Goal: Information Seeking & Learning: Learn about a topic

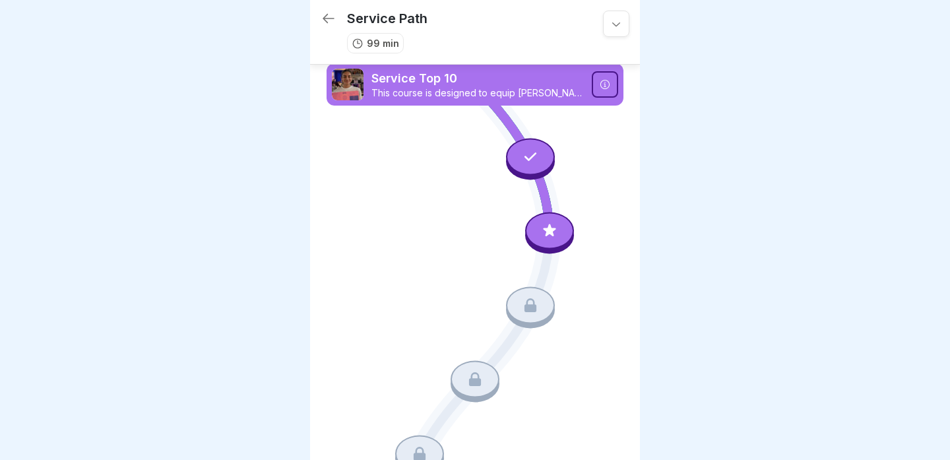
scroll to position [3, 0]
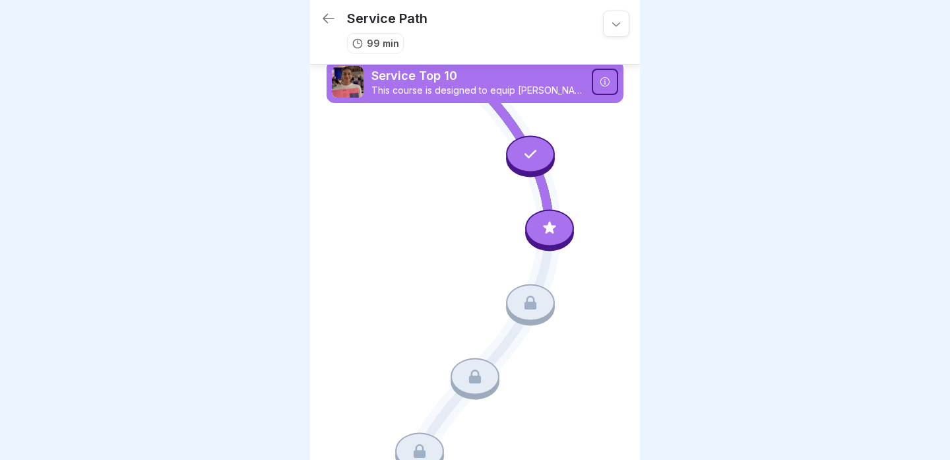
click at [550, 237] on div at bounding box center [549, 228] width 49 height 37
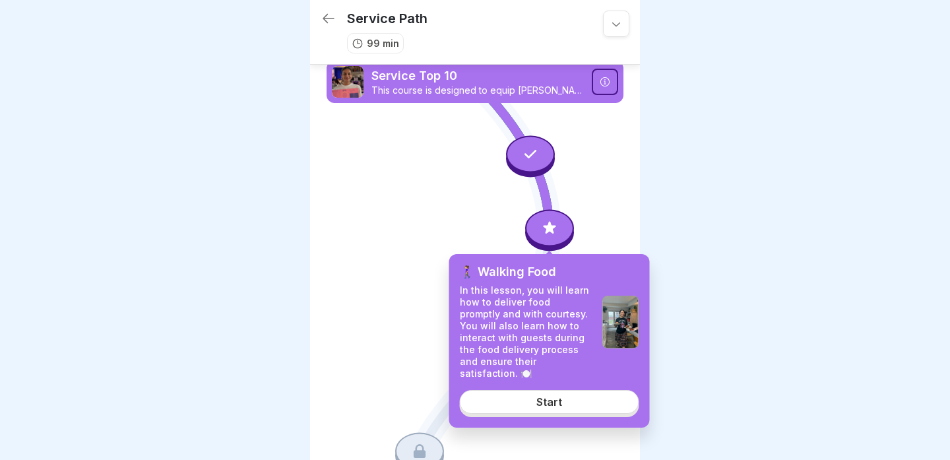
click at [549, 396] on div "Start" at bounding box center [549, 402] width 26 height 12
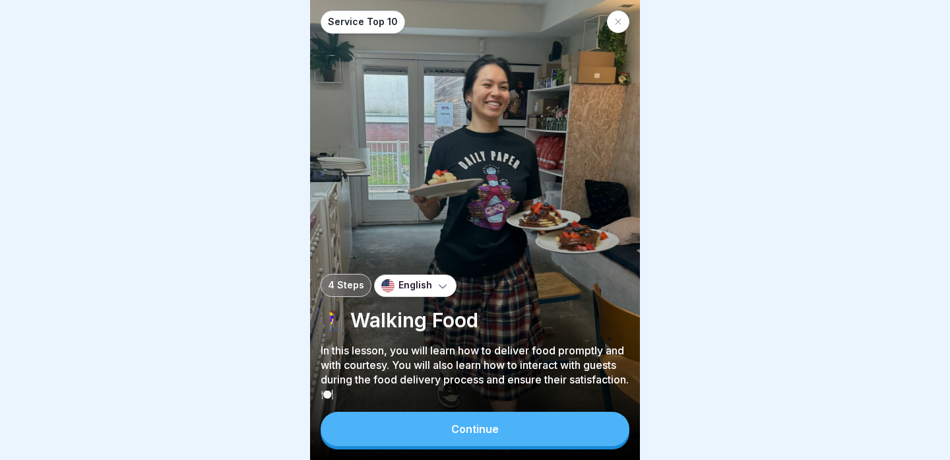
click at [464, 428] on div "Continue" at bounding box center [474, 429] width 47 height 12
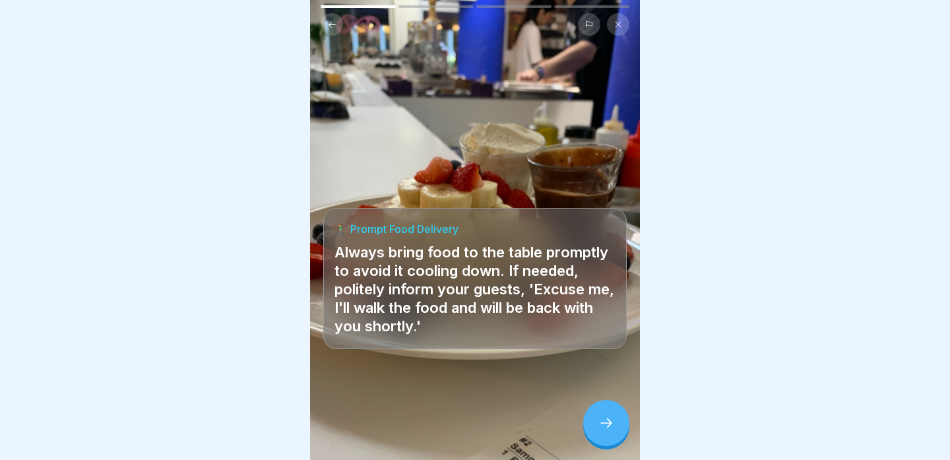
click at [604, 425] on icon at bounding box center [606, 423] width 16 height 16
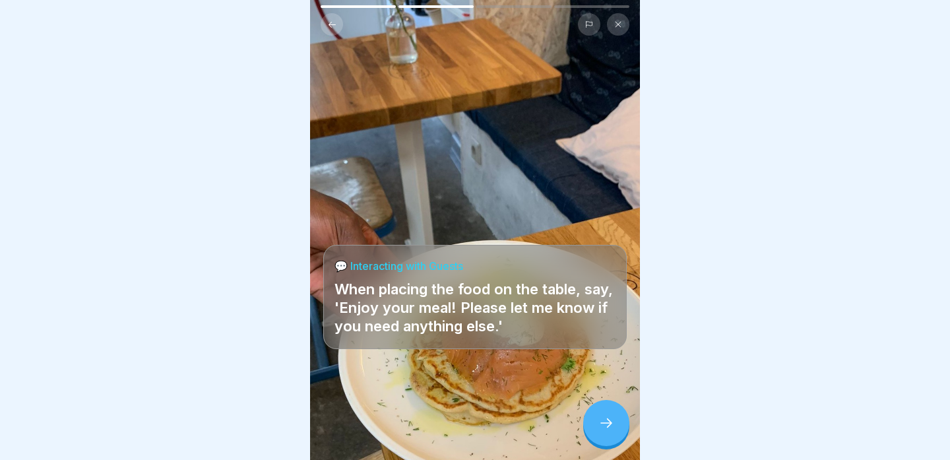
click at [604, 425] on icon at bounding box center [606, 423] width 16 height 16
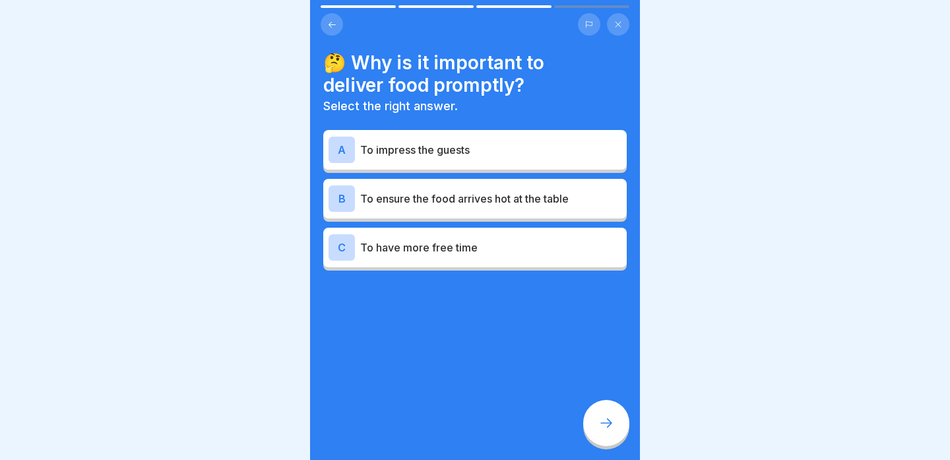
click at [561, 211] on div "B To ensure the food arrives hot at the table" at bounding box center [474, 198] width 293 height 26
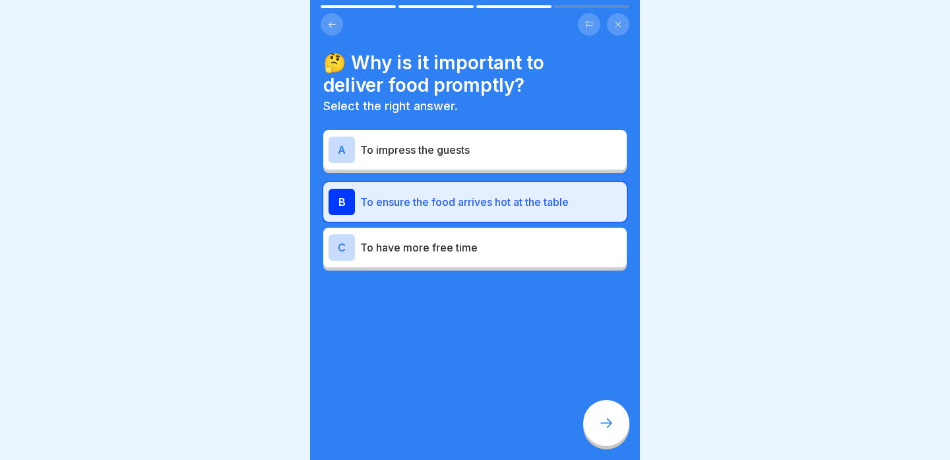
click at [597, 411] on div at bounding box center [606, 423] width 46 height 46
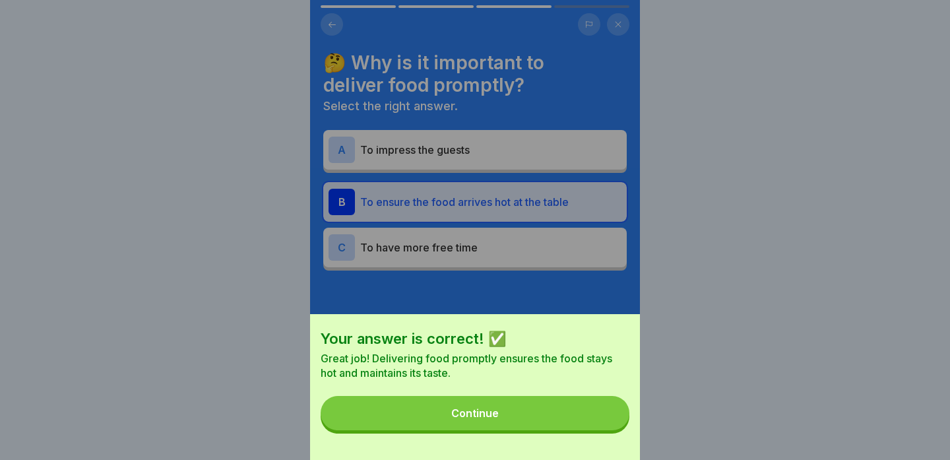
click at [573, 415] on button "Continue" at bounding box center [474, 413] width 309 height 34
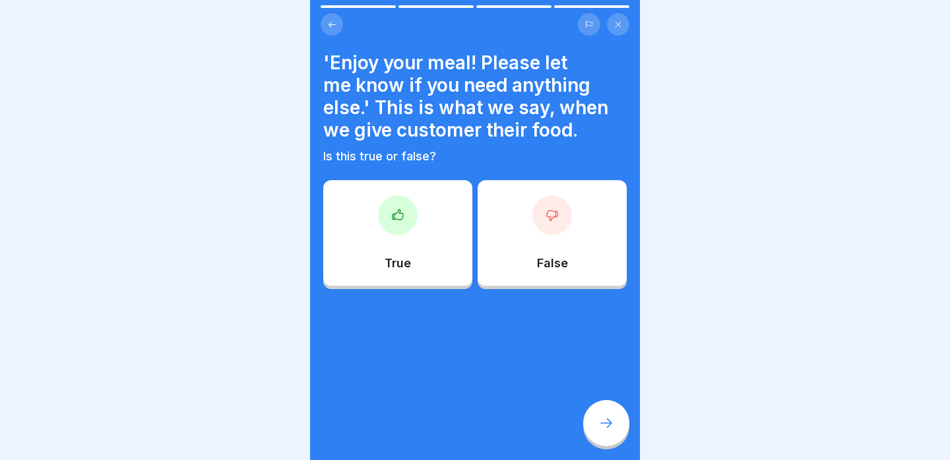
click at [452, 265] on div "True" at bounding box center [397, 233] width 149 height 106
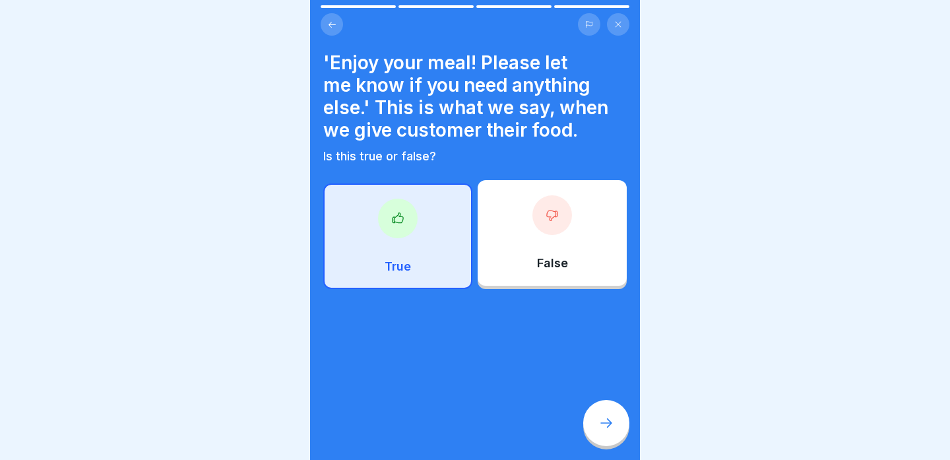
click at [622, 432] on div at bounding box center [606, 423] width 46 height 46
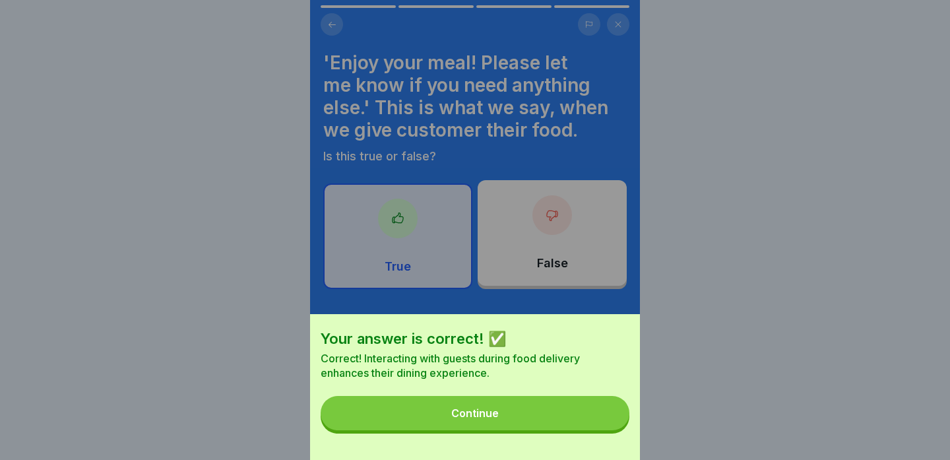
click at [589, 411] on button "Continue" at bounding box center [474, 413] width 309 height 34
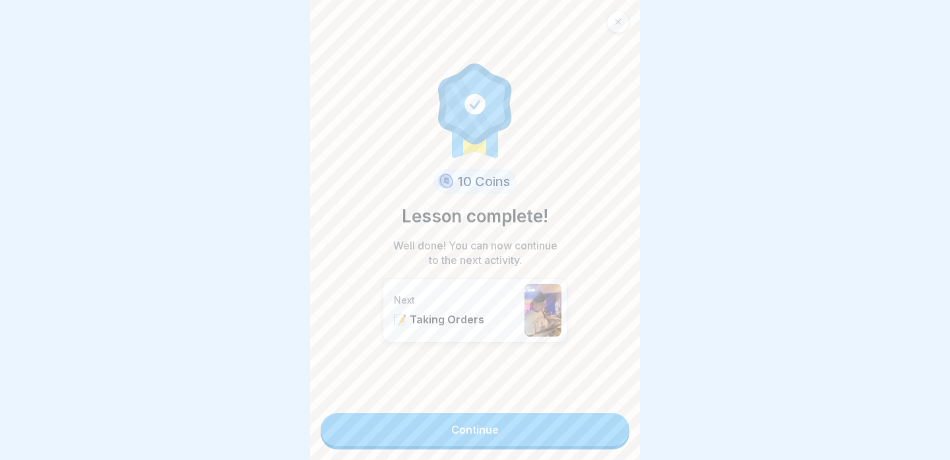
click at [568, 418] on link "Continue" at bounding box center [474, 429] width 309 height 33
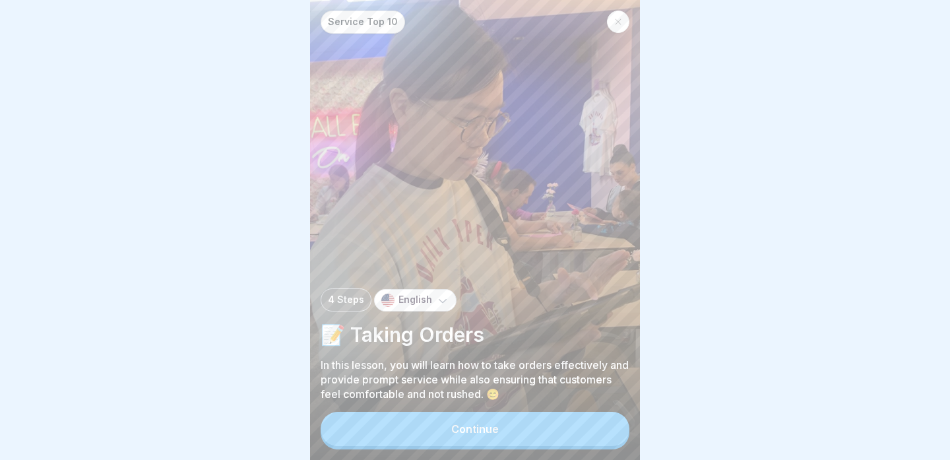
click at [530, 433] on button "Continue" at bounding box center [474, 428] width 309 height 34
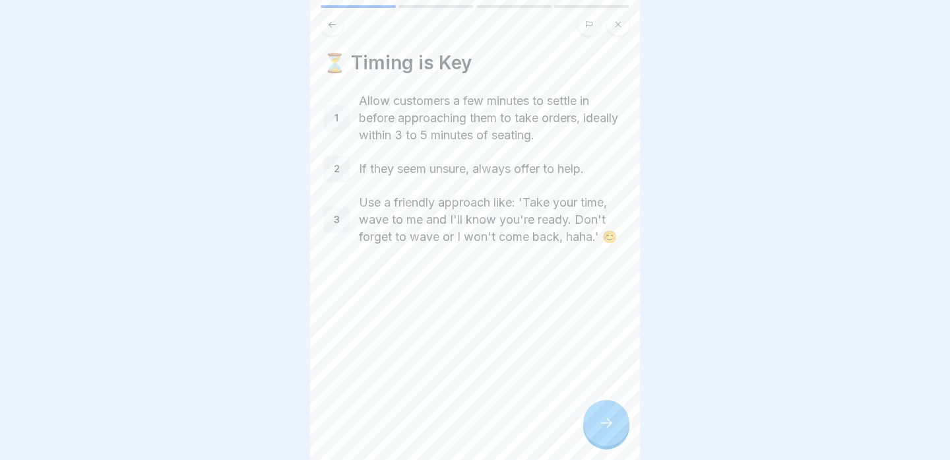
click at [606, 426] on icon at bounding box center [606, 423] width 16 height 16
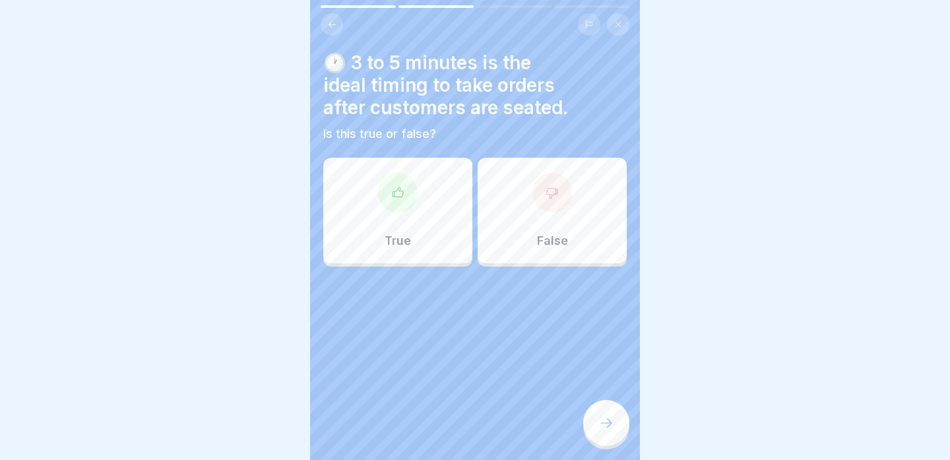
click at [433, 250] on div "True" at bounding box center [397, 211] width 149 height 106
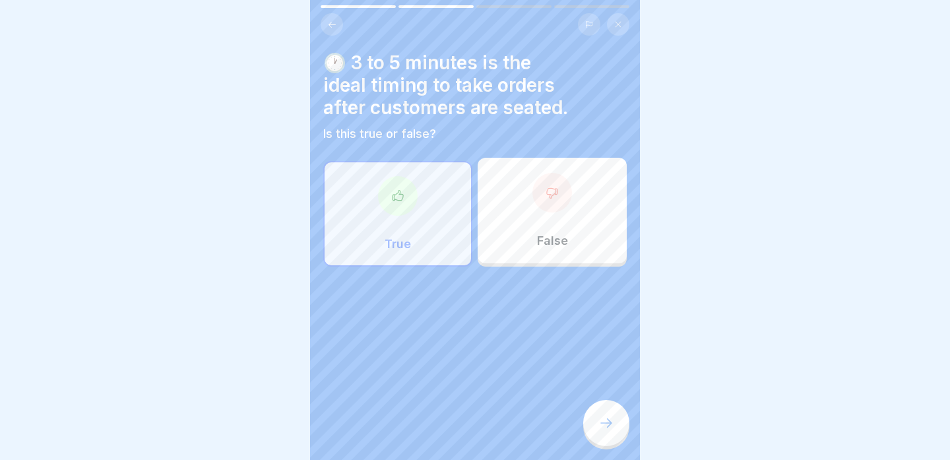
click at [601, 422] on icon at bounding box center [606, 422] width 12 height 9
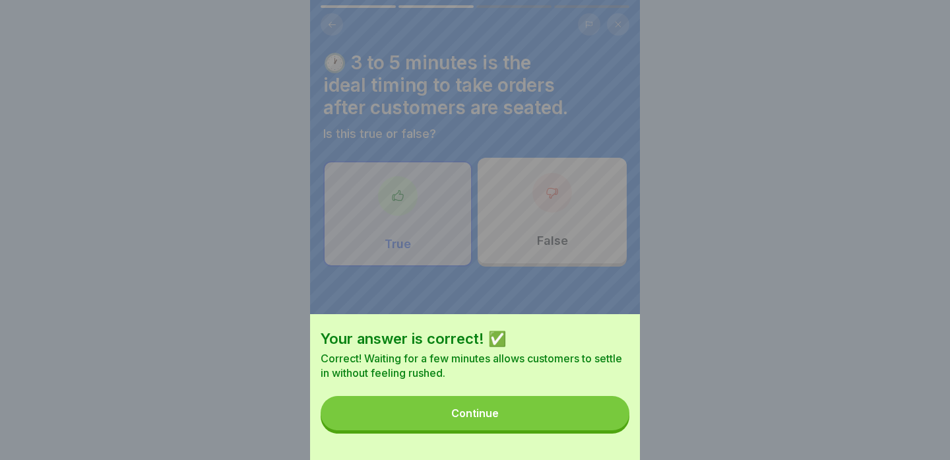
click at [571, 413] on button "Continue" at bounding box center [474, 413] width 309 height 34
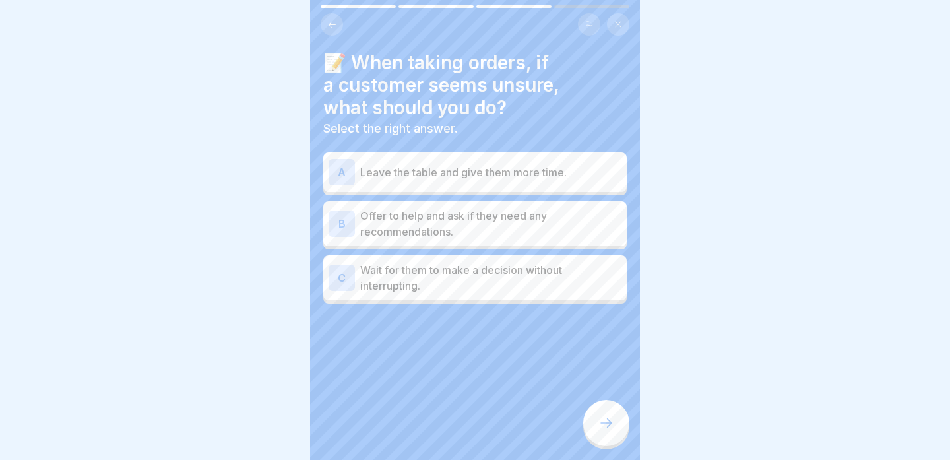
click at [551, 233] on p "Offer to help and ask if they need any recommendations." at bounding box center [490, 224] width 261 height 32
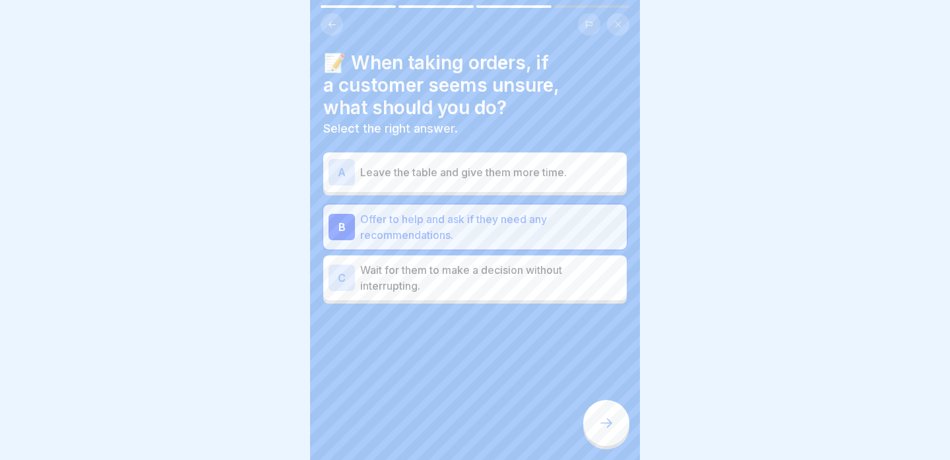
click at [609, 424] on icon at bounding box center [606, 422] width 12 height 9
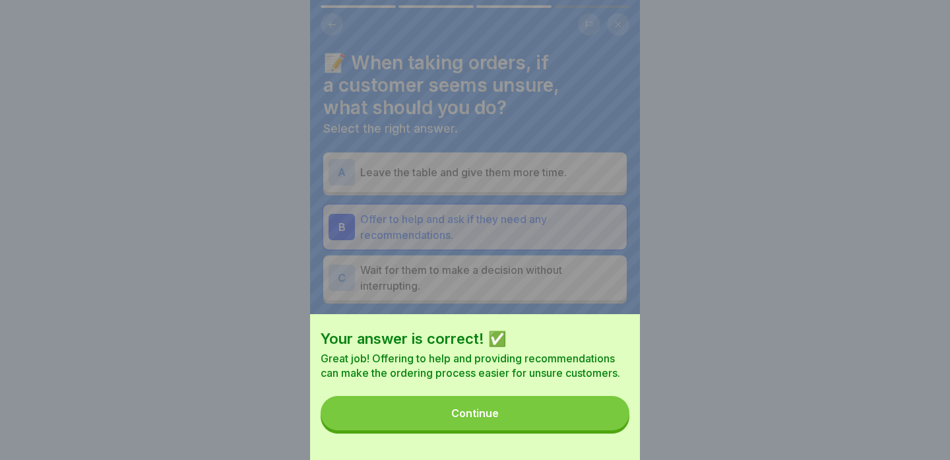
click at [578, 419] on button "Continue" at bounding box center [474, 413] width 309 height 34
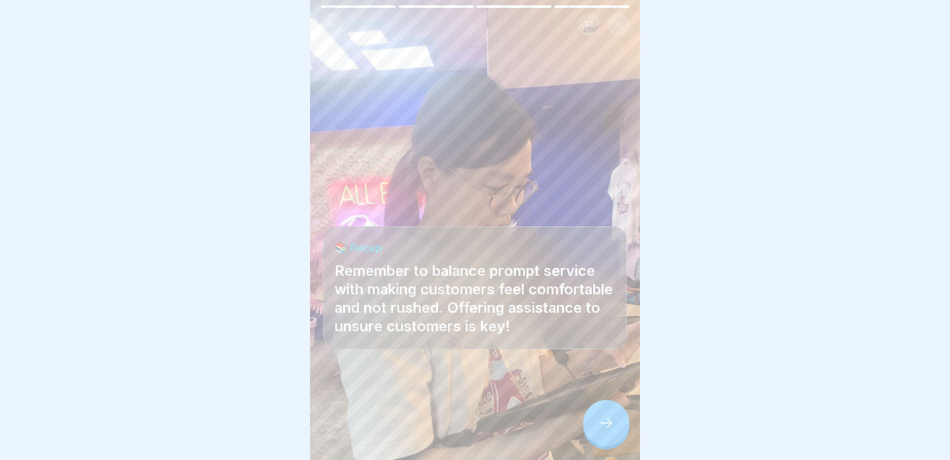
click at [599, 421] on icon at bounding box center [606, 423] width 16 height 16
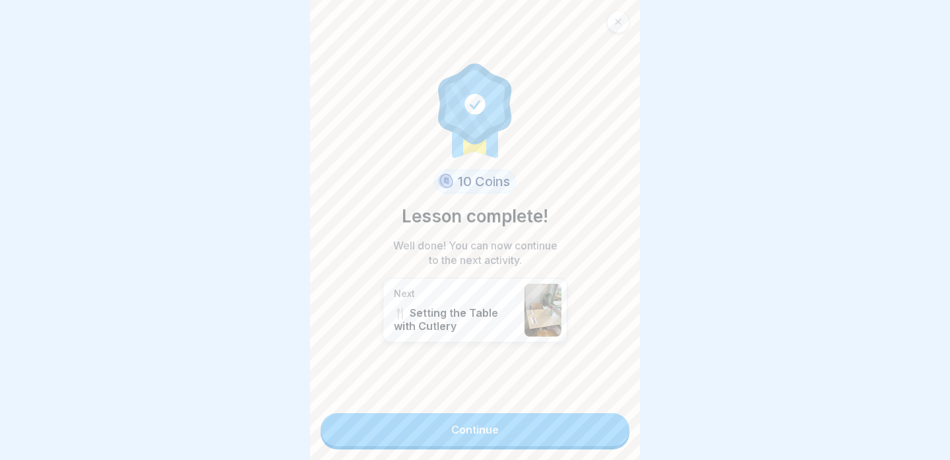
click at [599, 421] on link "Continue" at bounding box center [474, 429] width 309 height 33
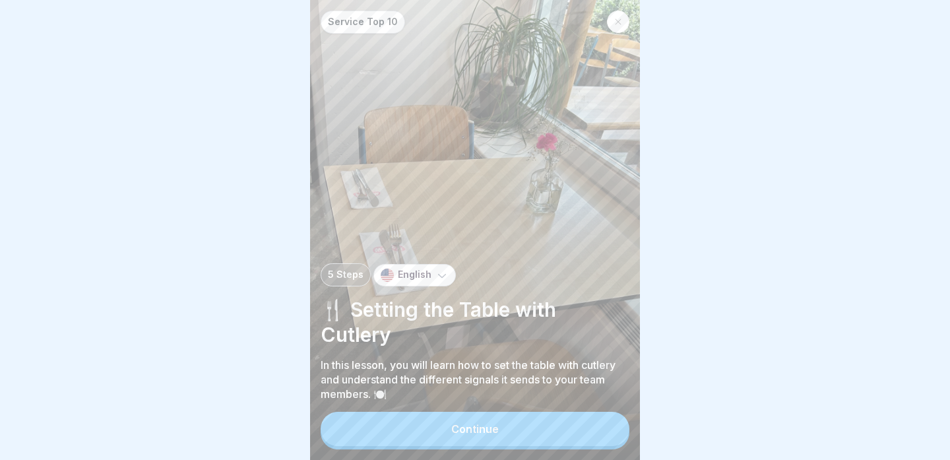
click at [588, 429] on button "Continue" at bounding box center [474, 428] width 309 height 34
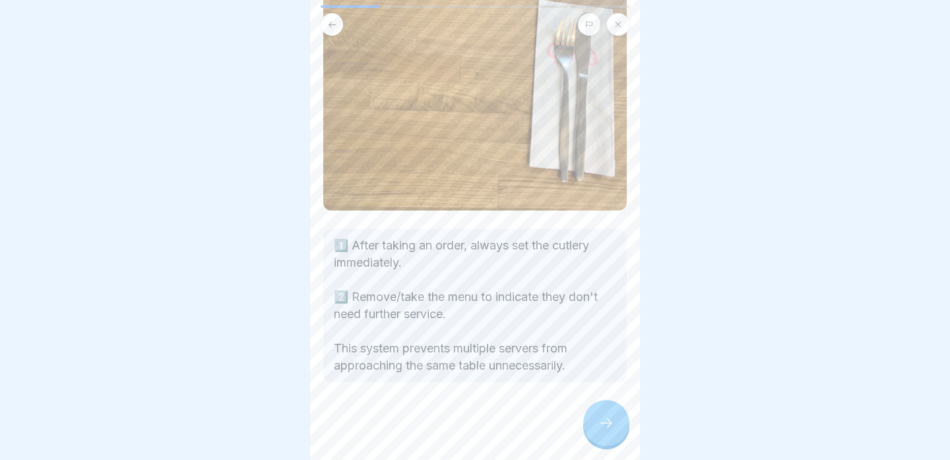
scroll to position [288, 0]
click at [604, 422] on icon at bounding box center [606, 423] width 16 height 16
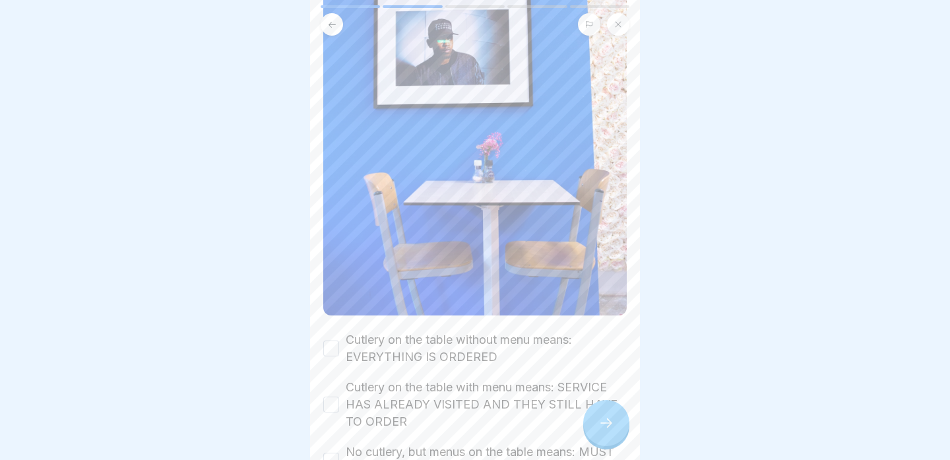
scroll to position [201, 0]
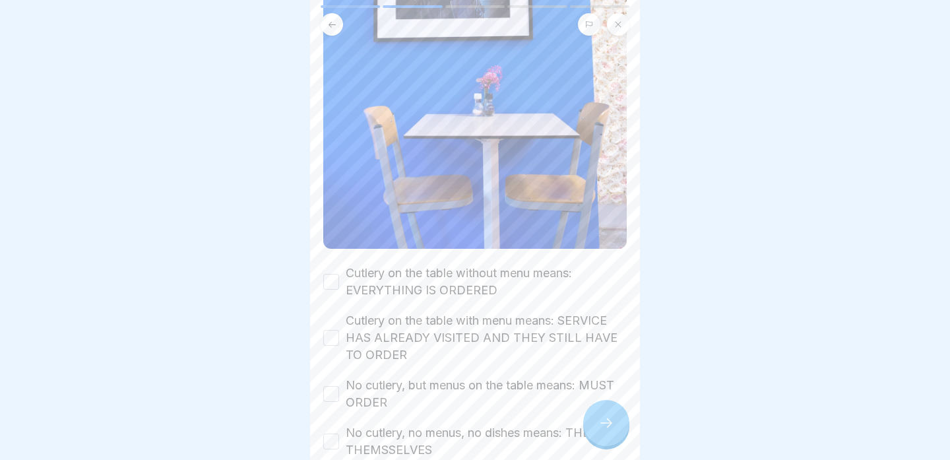
click at [331, 283] on button "Cutlery on the table without menu means: EVERYTHING IS ORDERED" at bounding box center [331, 282] width 16 height 16
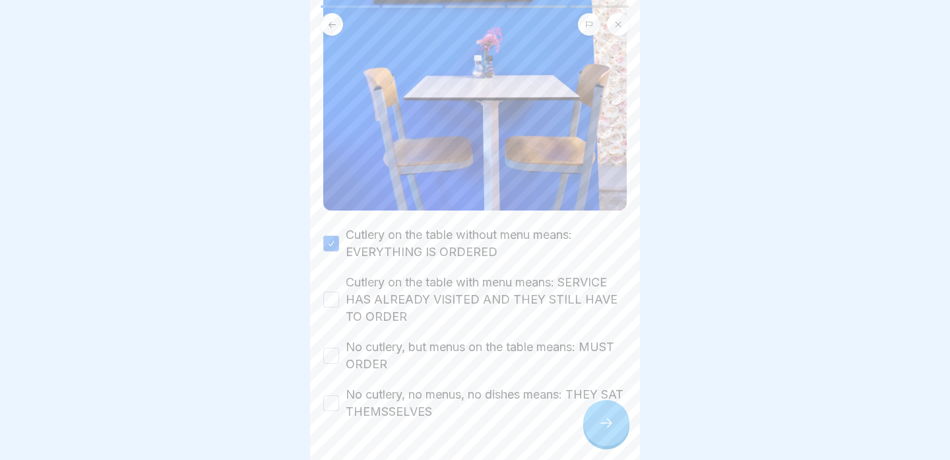
scroll to position [279, 0]
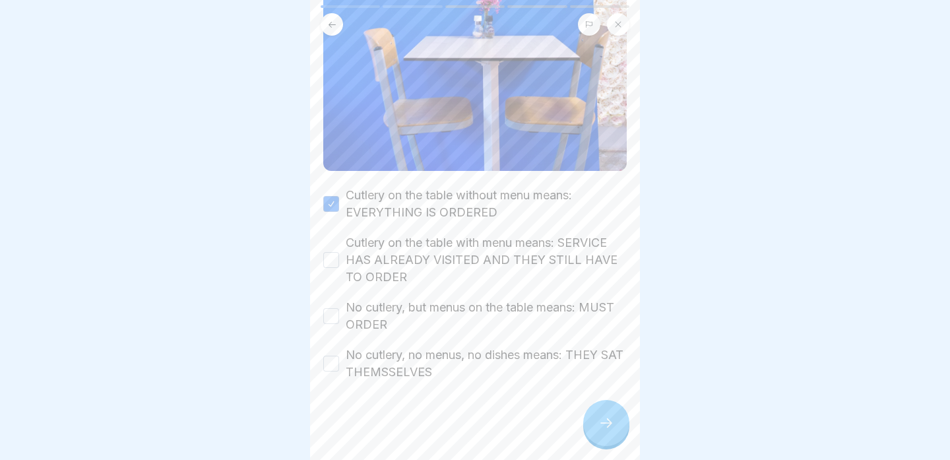
click at [333, 266] on button "Cutlery on the table with menu means: SERVICE HAS ALREADY VISITED AND THEY STIL…" at bounding box center [331, 260] width 16 height 16
click at [326, 317] on button "No cutlery, but menus on the table means: MUST ORDER" at bounding box center [331, 316] width 16 height 16
click at [329, 367] on button "No cutlery, no menus, no dishes means: THEY SAT THEMSSELVES" at bounding box center [331, 363] width 16 height 16
click at [601, 419] on icon at bounding box center [606, 423] width 16 height 16
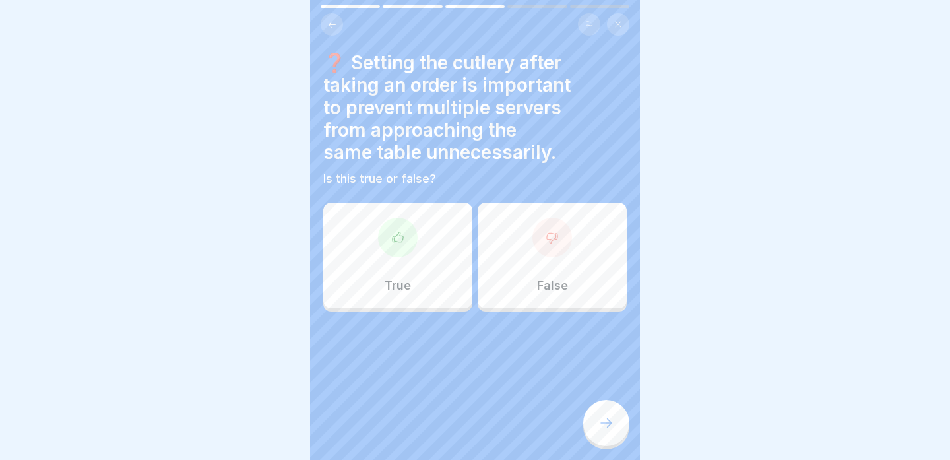
click at [463, 293] on div "True" at bounding box center [397, 255] width 149 height 106
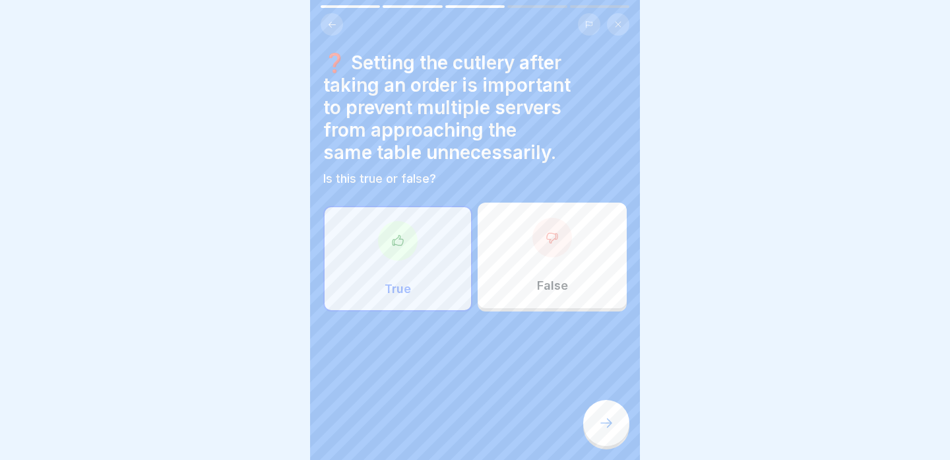
click at [591, 409] on div at bounding box center [606, 423] width 46 height 46
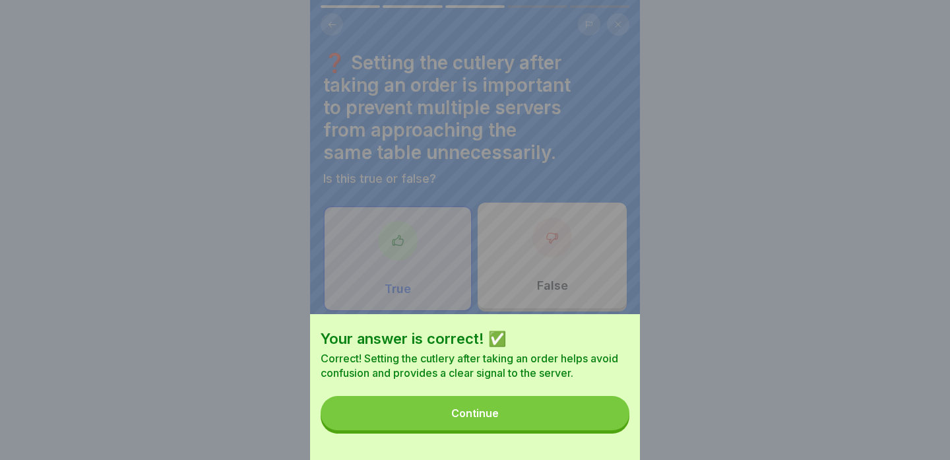
click at [560, 412] on button "Continue" at bounding box center [474, 413] width 309 height 34
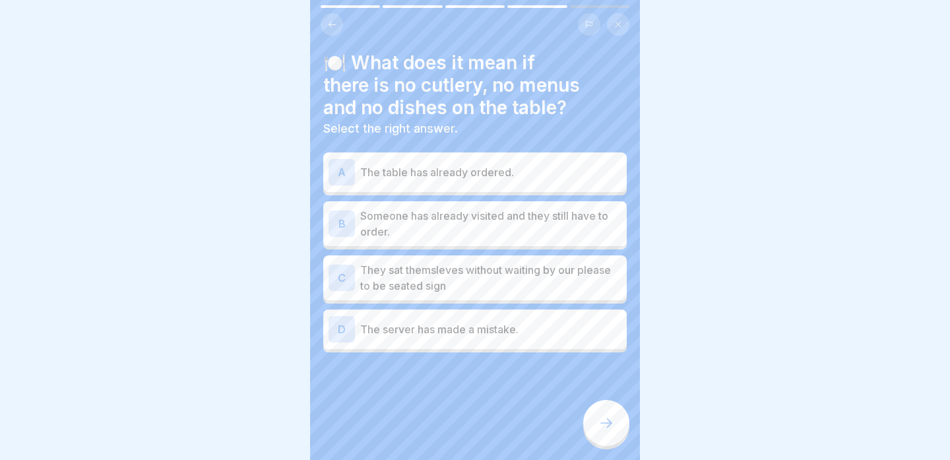
click at [535, 237] on p "Someone has already visited and they still have to order." at bounding box center [490, 224] width 261 height 32
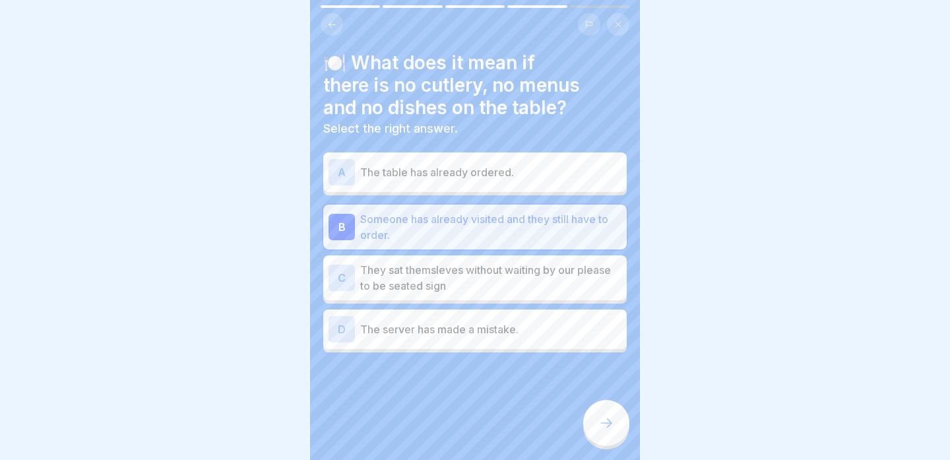
click at [613, 444] on div "🍽️ What does it mean if there is no cutlery, no menus and no dishes on the tabl…" at bounding box center [475, 230] width 330 height 460
click at [604, 421] on icon at bounding box center [606, 423] width 16 height 16
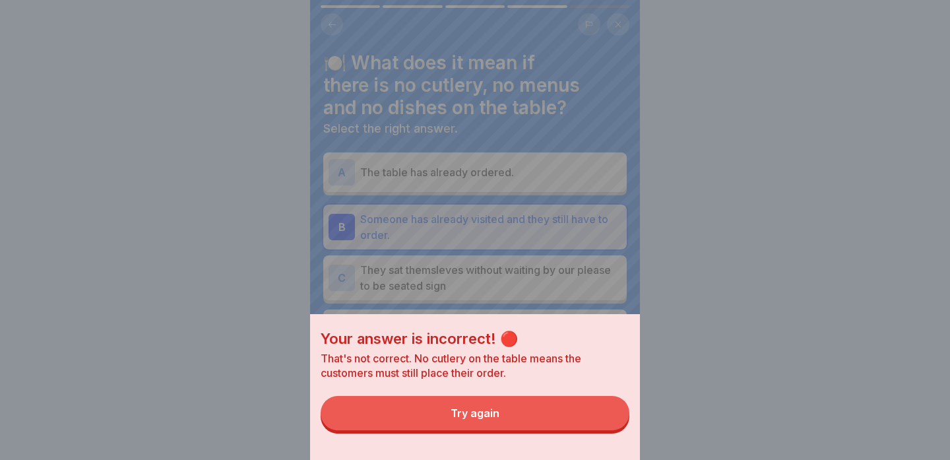
click at [590, 421] on button "Try again" at bounding box center [474, 413] width 309 height 34
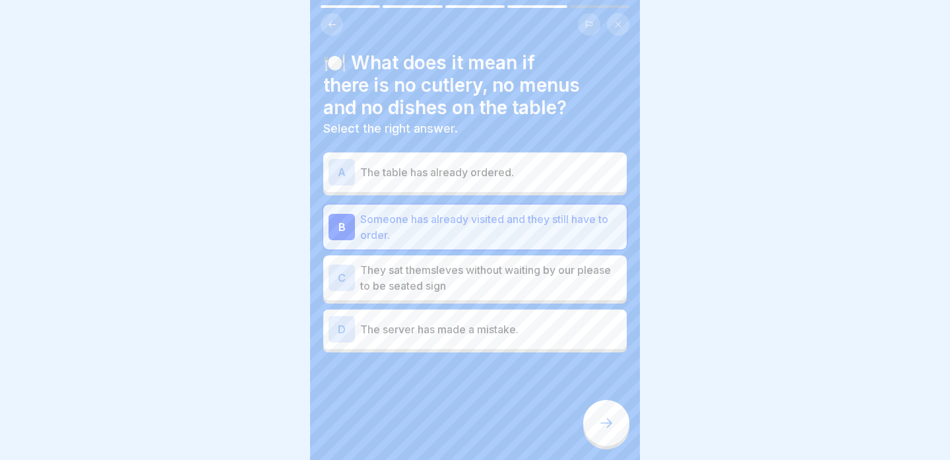
click at [576, 291] on p "They sat themsleves without waiting by our please to be seated sign" at bounding box center [490, 278] width 261 height 32
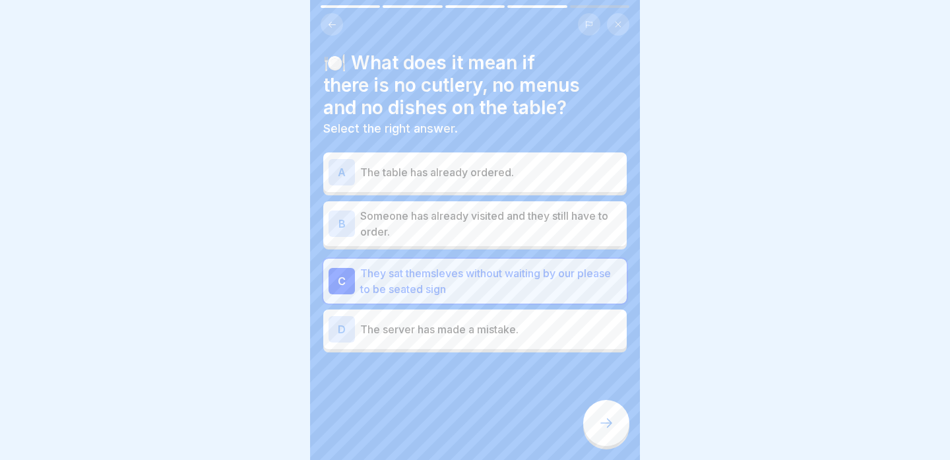
click at [605, 410] on div at bounding box center [606, 423] width 46 height 46
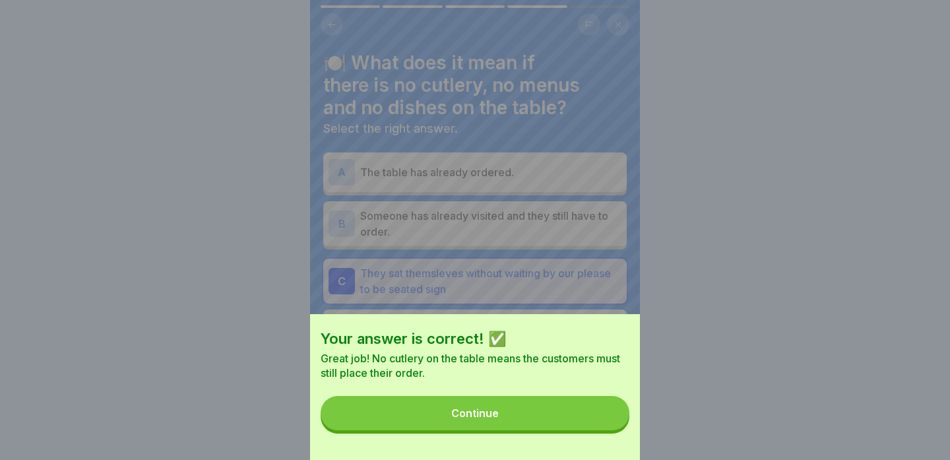
click at [584, 415] on button "Continue" at bounding box center [474, 413] width 309 height 34
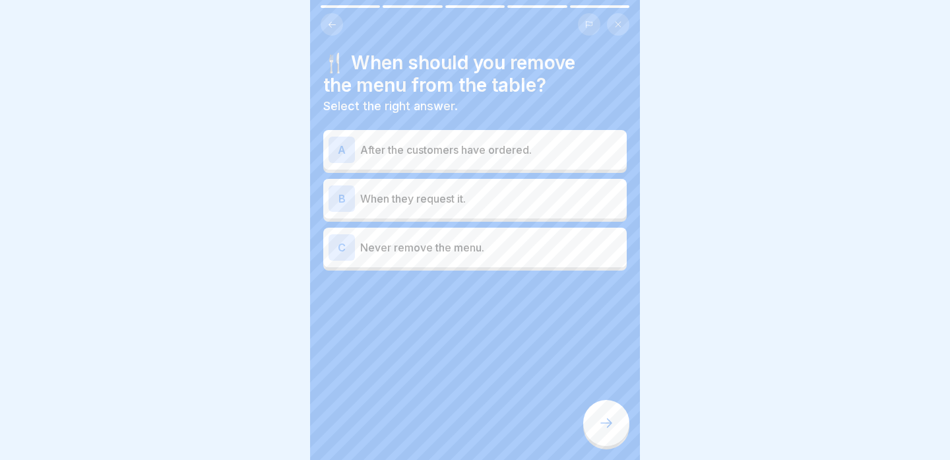
click at [582, 166] on div "A After the customers have ordered." at bounding box center [474, 150] width 303 height 40
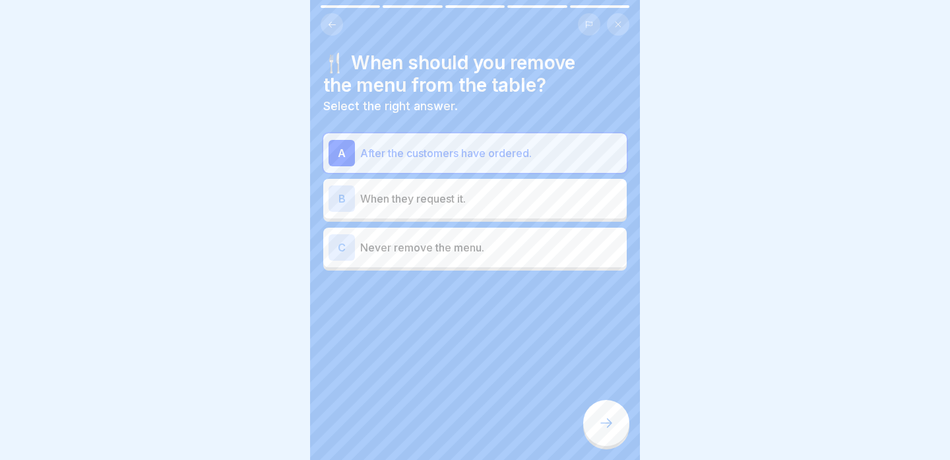
click at [610, 423] on icon at bounding box center [606, 422] width 12 height 9
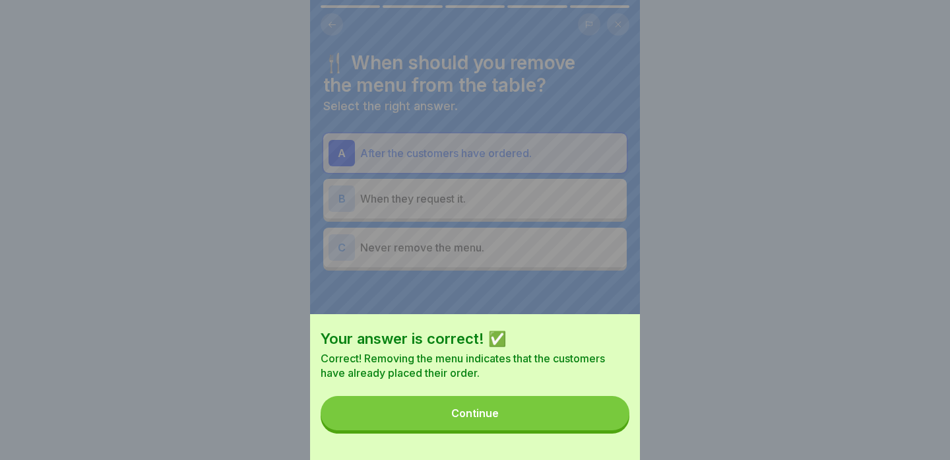
click at [585, 407] on button "Continue" at bounding box center [474, 413] width 309 height 34
